Goal: Understand process/instructions: Learn how to perform a task or action

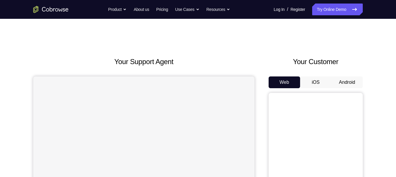
click at [347, 87] on button "Android" at bounding box center [346, 83] width 31 height 12
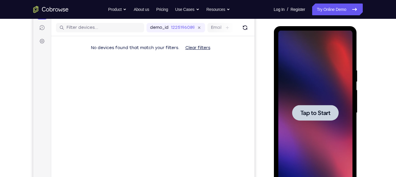
click at [320, 118] on div at bounding box center [315, 113] width 47 height 16
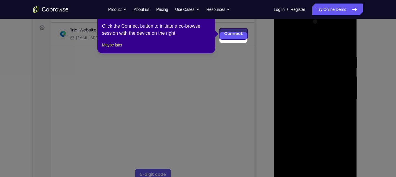
scroll to position [78, 0]
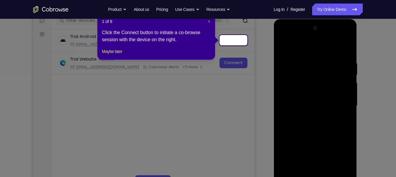
click at [209, 23] on span "×" at bounding box center [209, 21] width 2 height 5
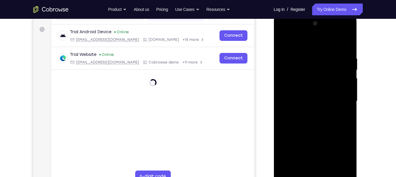
scroll to position [86, 0]
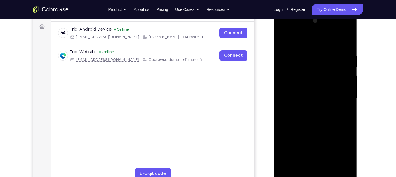
click at [316, 175] on div at bounding box center [315, 98] width 74 height 165
click at [344, 150] on div at bounding box center [315, 98] width 74 height 165
click at [302, 41] on div at bounding box center [315, 98] width 74 height 165
click at [295, 80] on div at bounding box center [315, 98] width 74 height 165
click at [298, 98] on div at bounding box center [315, 98] width 74 height 165
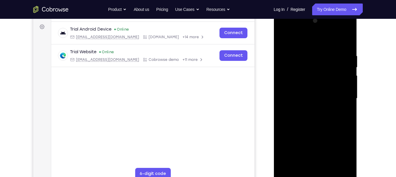
click at [284, 124] on div at bounding box center [315, 98] width 74 height 165
click at [283, 144] on div at bounding box center [315, 98] width 74 height 165
click at [319, 154] on div at bounding box center [315, 98] width 74 height 165
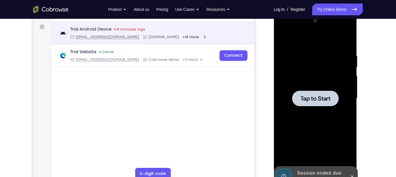
scroll to position [0, 0]
